Goal: Transaction & Acquisition: Purchase product/service

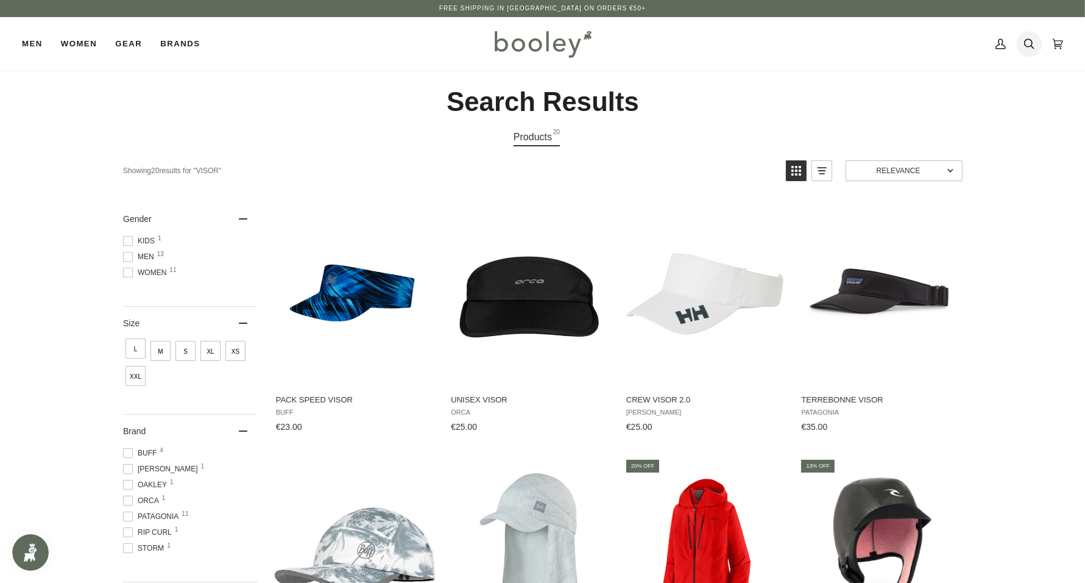
click at [1031, 43] on icon at bounding box center [1029, 44] width 10 height 18
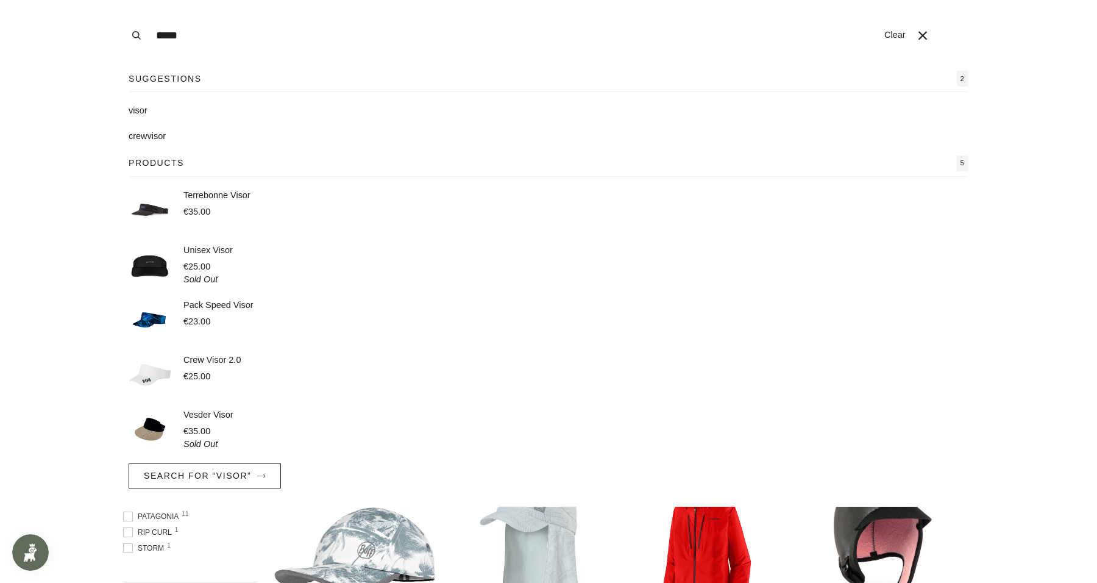
drag, startPoint x: 275, startPoint y: 37, endPoint x: 66, endPoint y: 20, distance: 209.7
click at [66, 20] on div "Search ***** Clear" at bounding box center [543, 35] width 1086 height 71
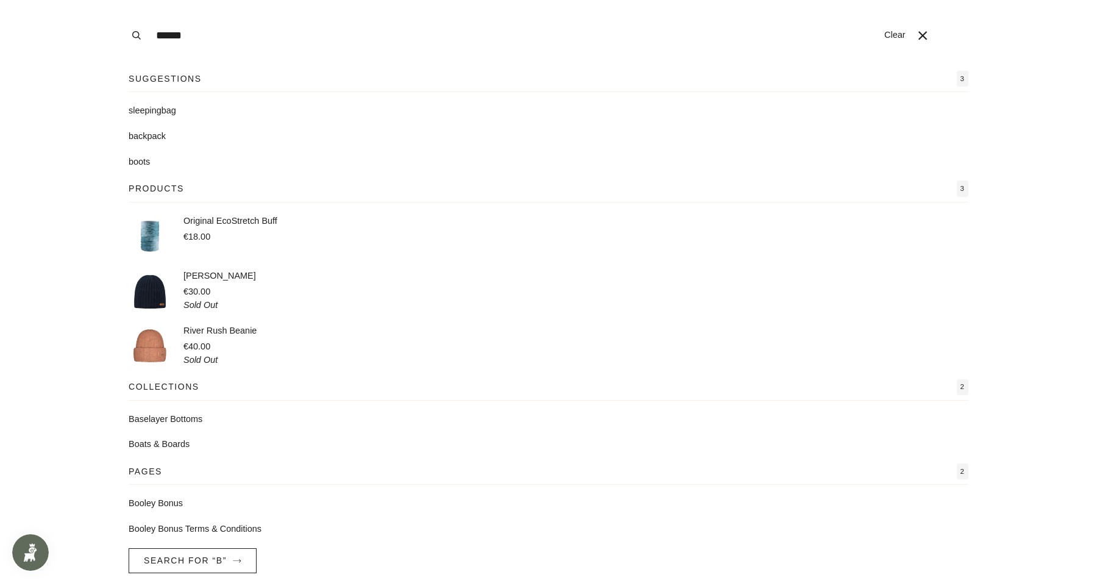
type input "******"
click at [123, 0] on button "Search" at bounding box center [136, 35] width 27 height 71
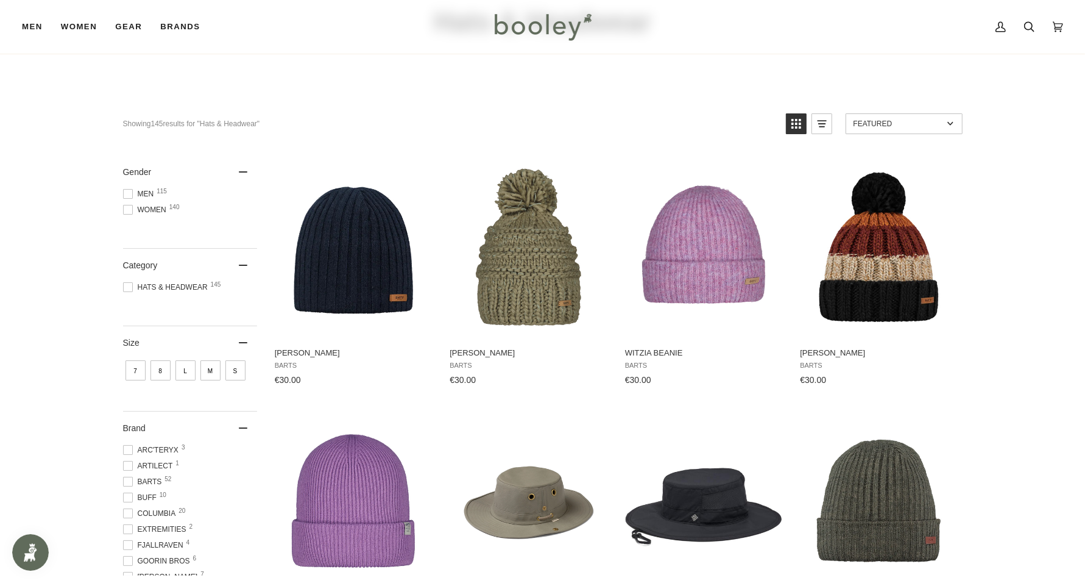
scroll to position [229, 0]
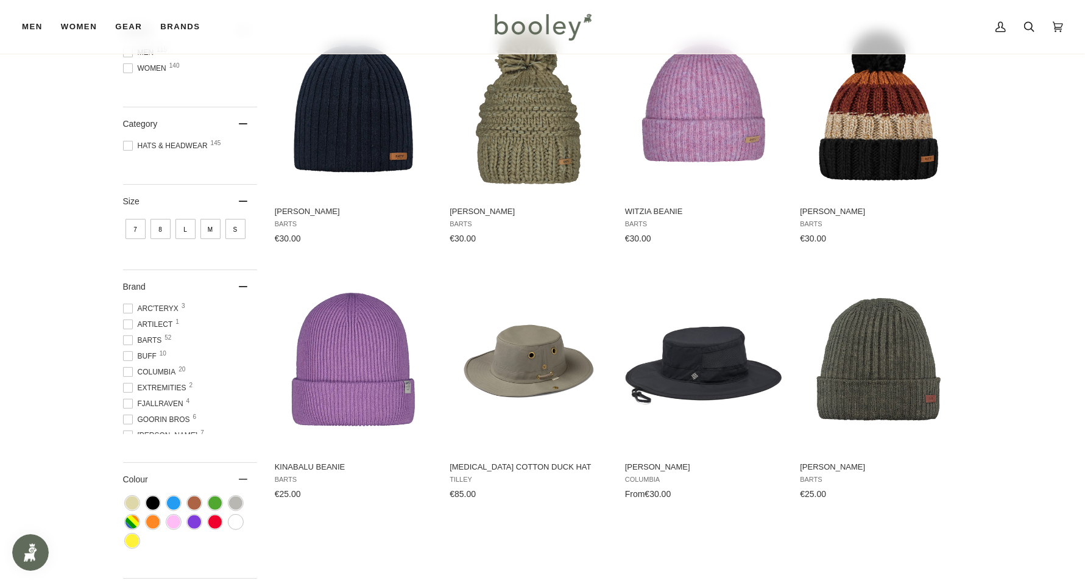
click at [128, 335] on span "Barts 52" at bounding box center [144, 340] width 43 height 11
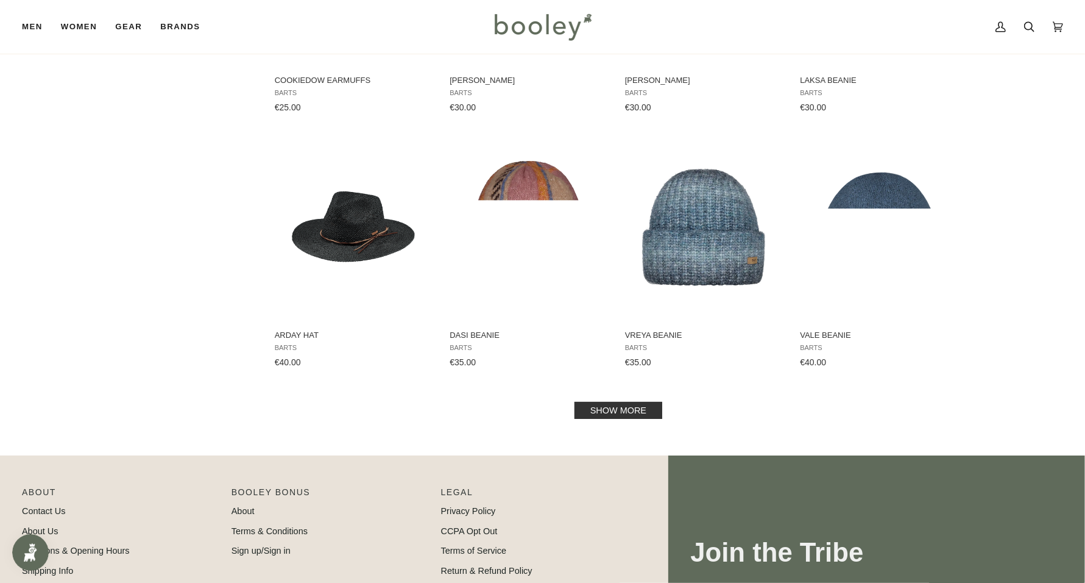
scroll to position [1143, 0]
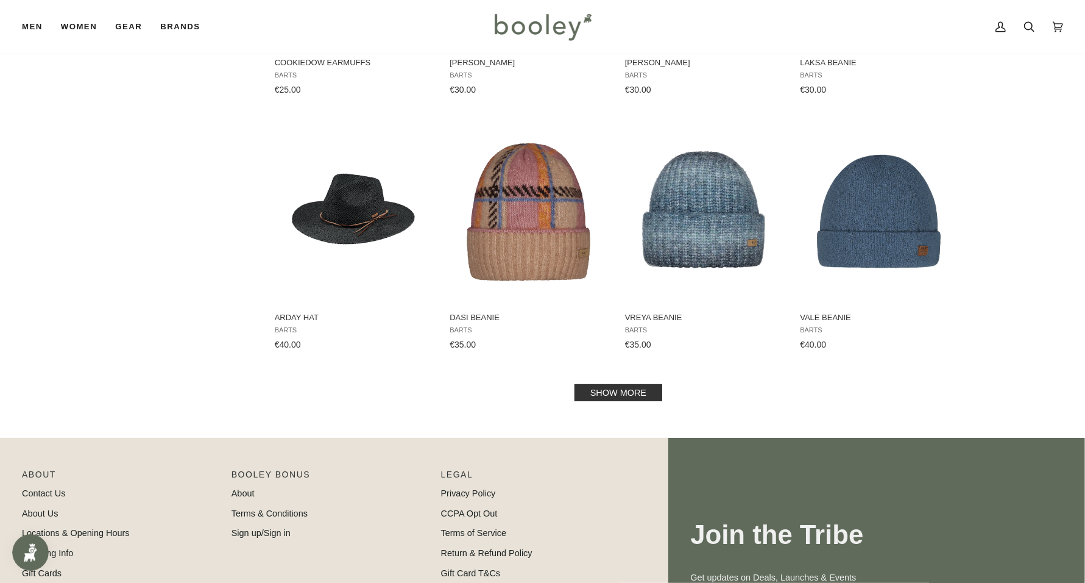
click at [648, 393] on link "Show more" at bounding box center [619, 392] width 88 height 17
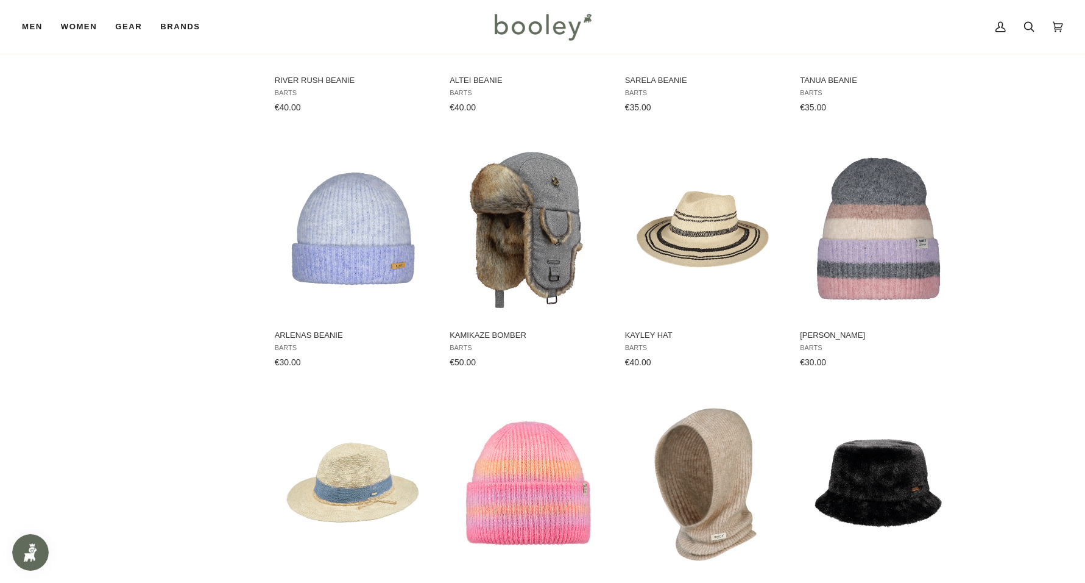
scroll to position [1676, 0]
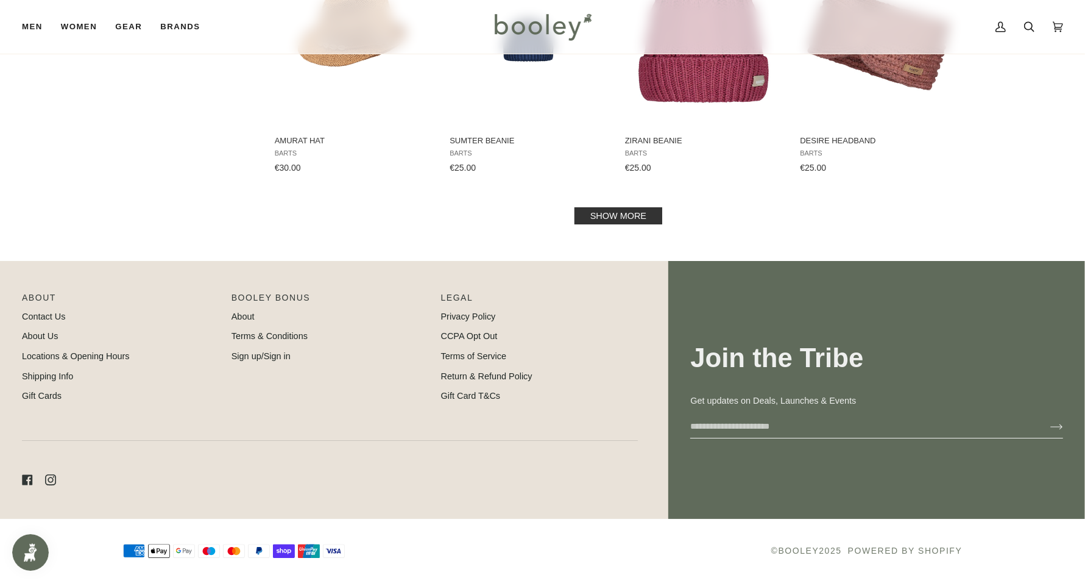
click at [626, 213] on link "Show more" at bounding box center [619, 215] width 88 height 17
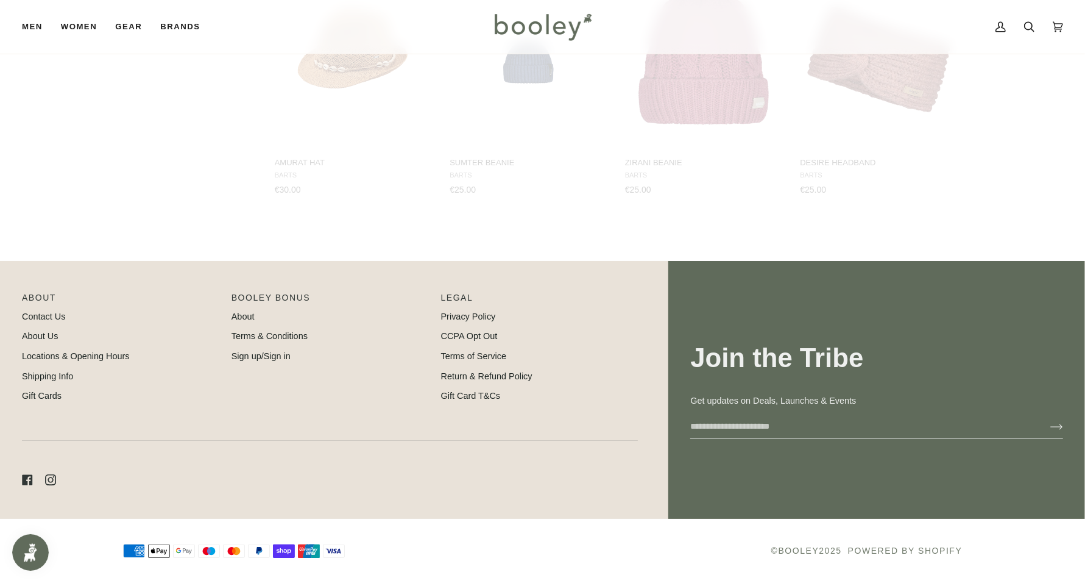
scroll to position [2572, 0]
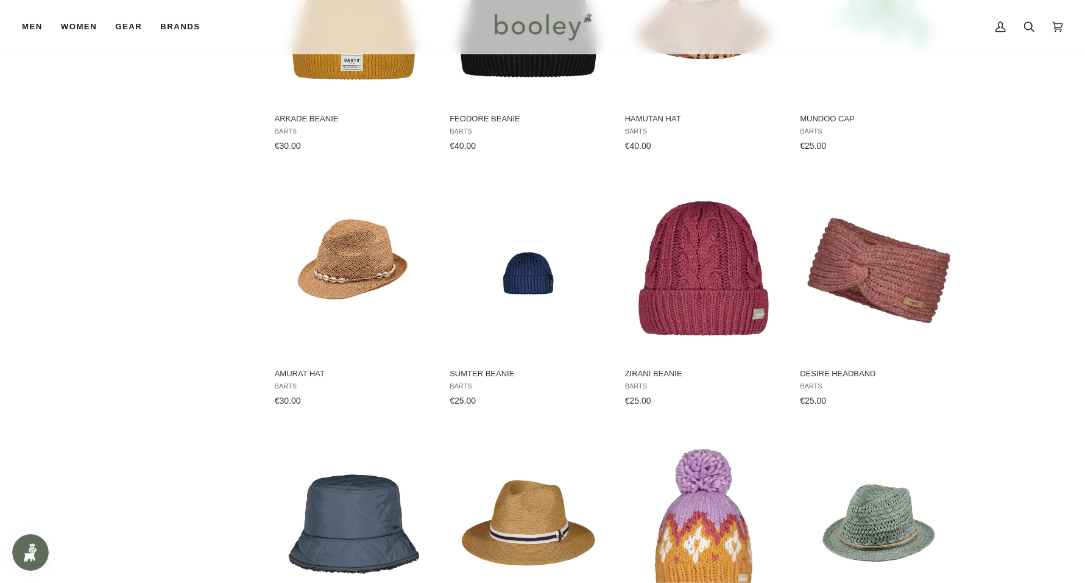
scroll to position [2344, 0]
